Goal: Navigation & Orientation: Find specific page/section

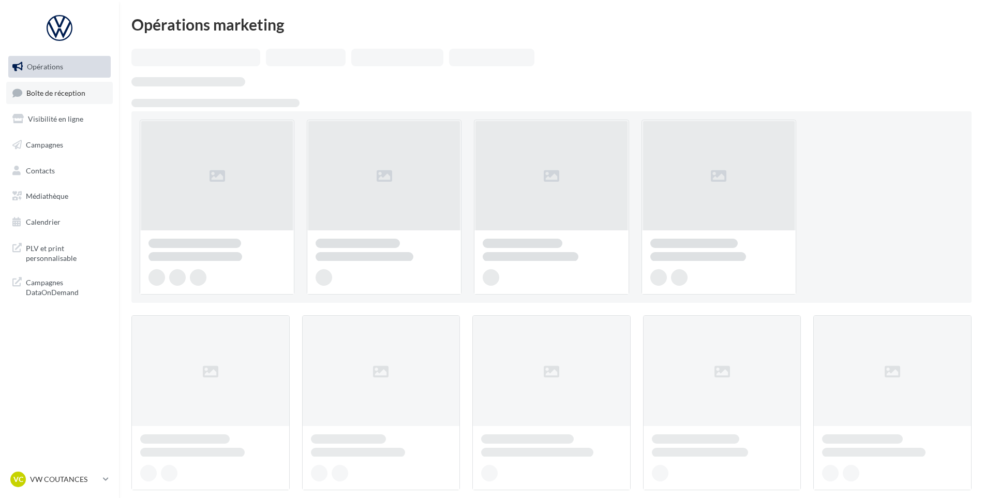
click at [89, 95] on link "Boîte de réception" at bounding box center [59, 93] width 107 height 22
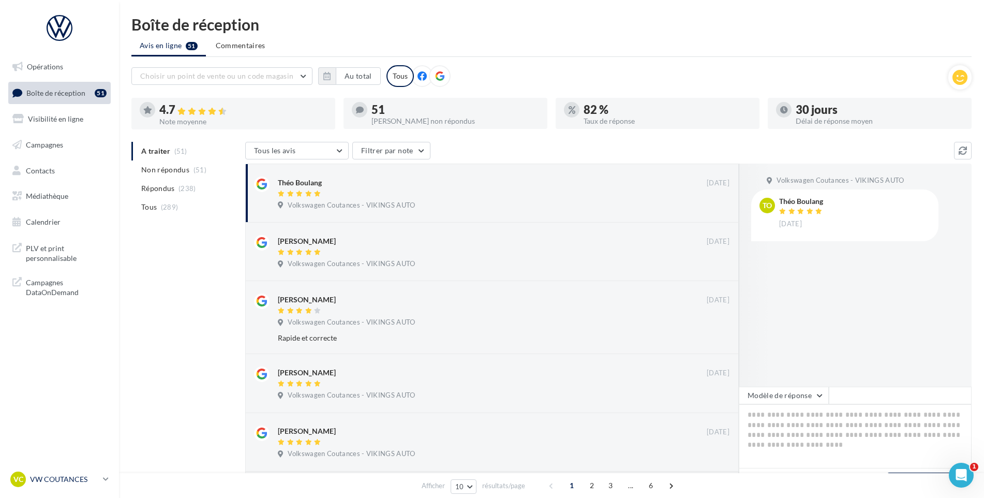
click at [78, 482] on p "VW COUTANCES" at bounding box center [64, 479] width 69 height 10
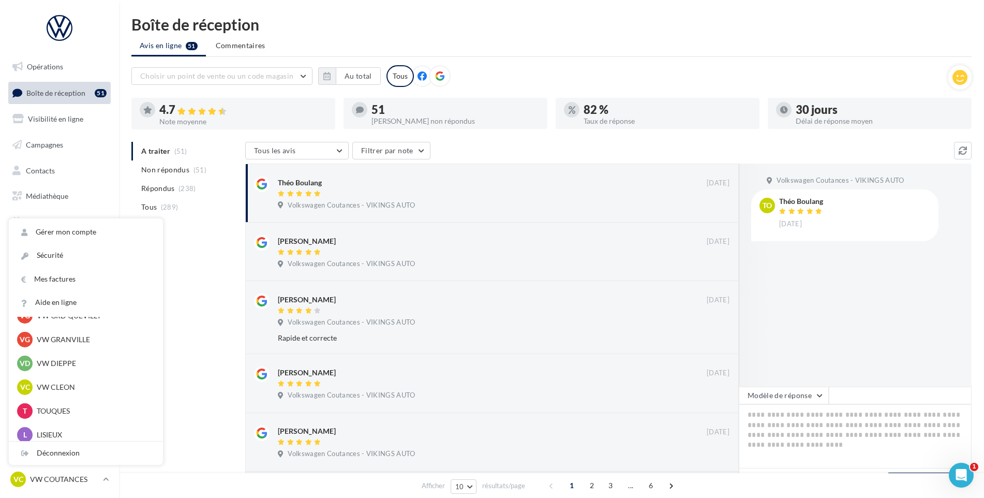
scroll to position [230, 0]
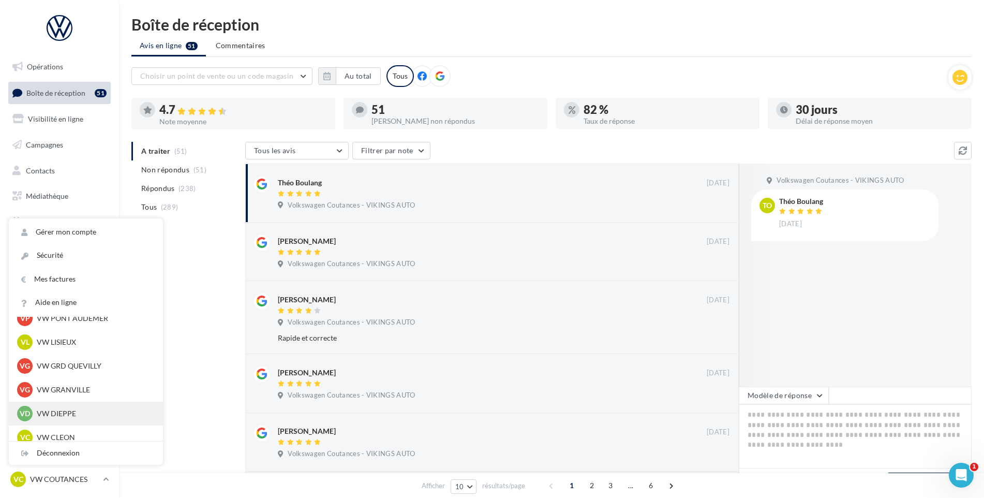
click at [63, 410] on p "VW DIEPPE" at bounding box center [94, 413] width 114 height 10
